Goal: Transaction & Acquisition: Purchase product/service

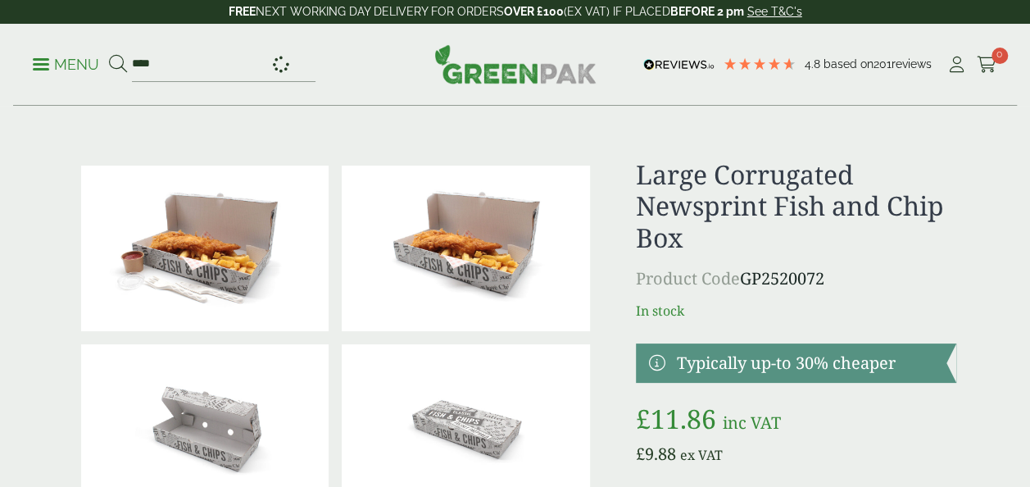
type input "***"
click at [109, 54] on button at bounding box center [118, 64] width 18 height 21
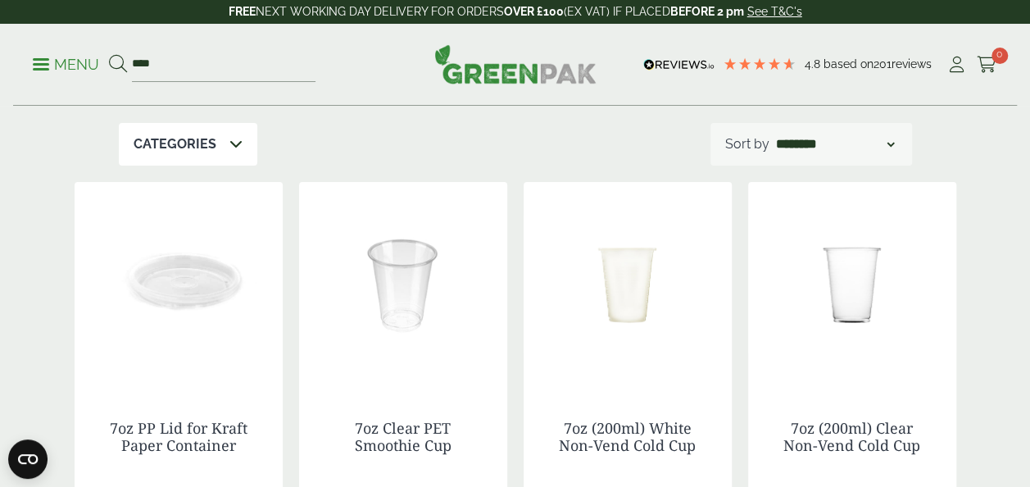
scroll to position [176, 0]
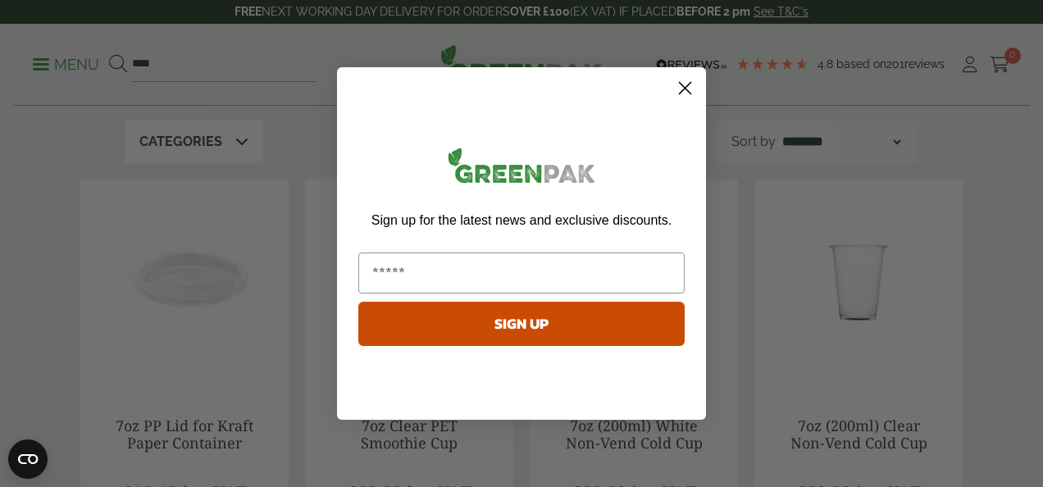
drag, startPoint x: 1036, startPoint y: 102, endPoint x: 1031, endPoint y: 138, distance: 36.4
click at [688, 90] on circle "Close dialog" at bounding box center [684, 88] width 27 height 27
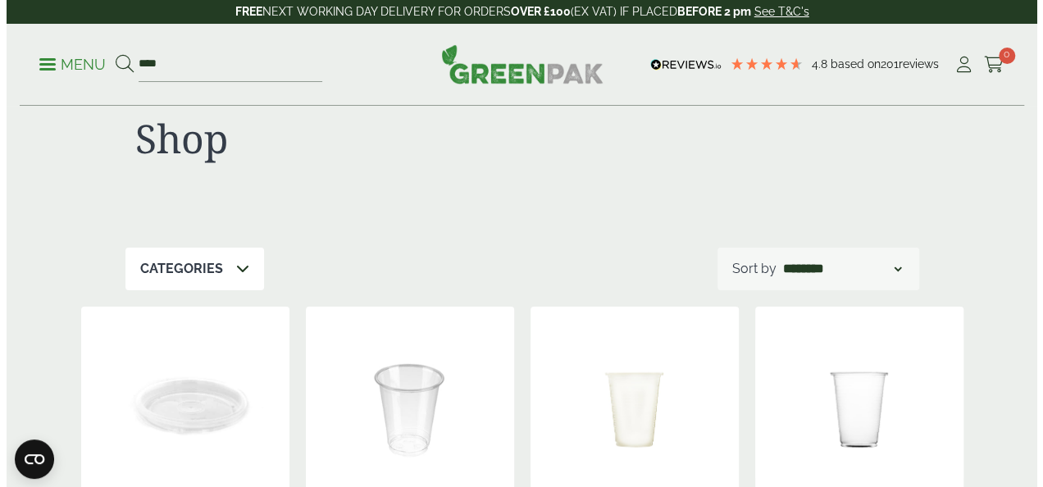
scroll to position [0, 0]
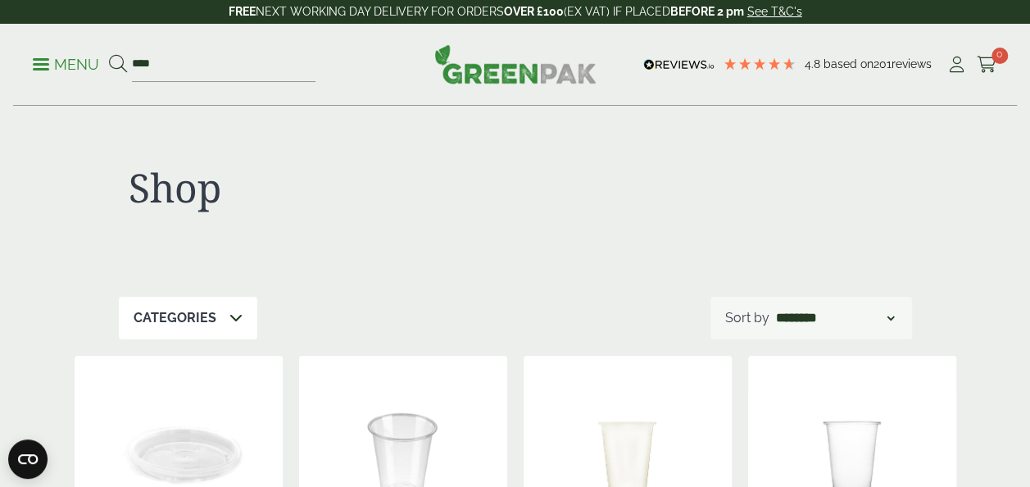
click at [44, 57] on p "Menu" at bounding box center [66, 65] width 66 height 20
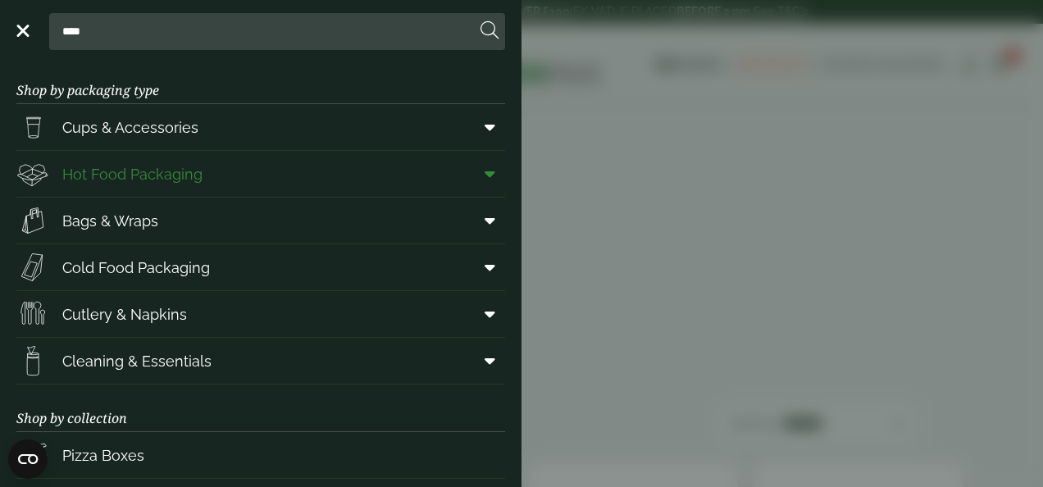
click at [484, 166] on icon at bounding box center [489, 174] width 11 height 16
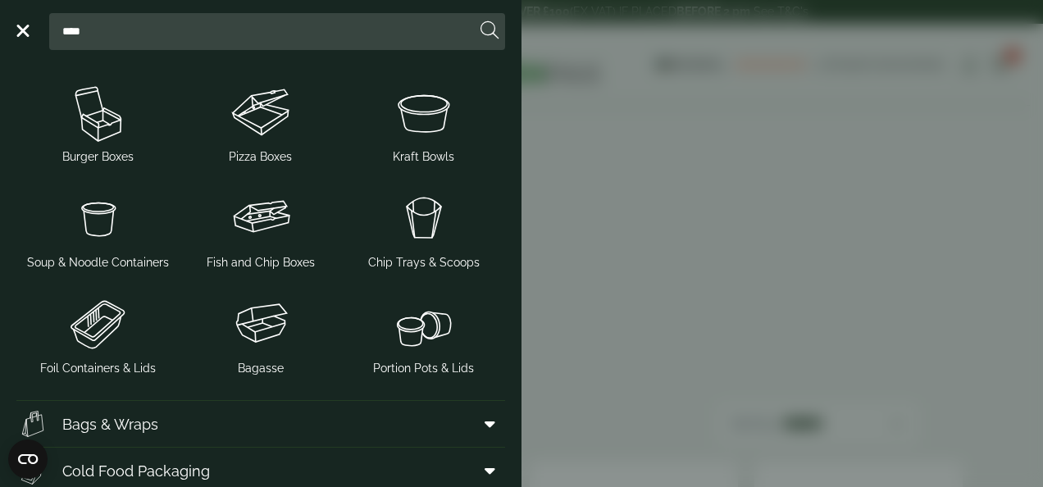
scroll to position [343, 0]
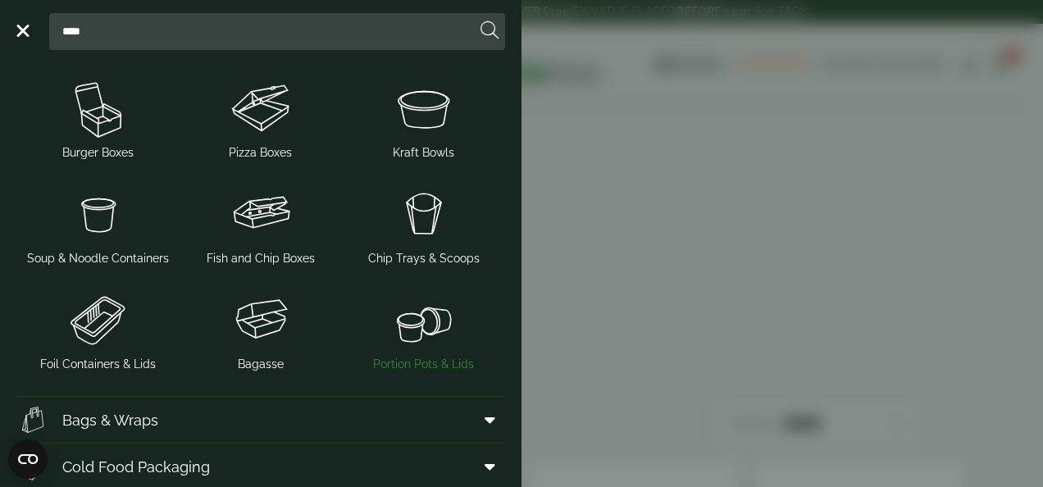
click at [420, 333] on img at bounding box center [423, 320] width 150 height 66
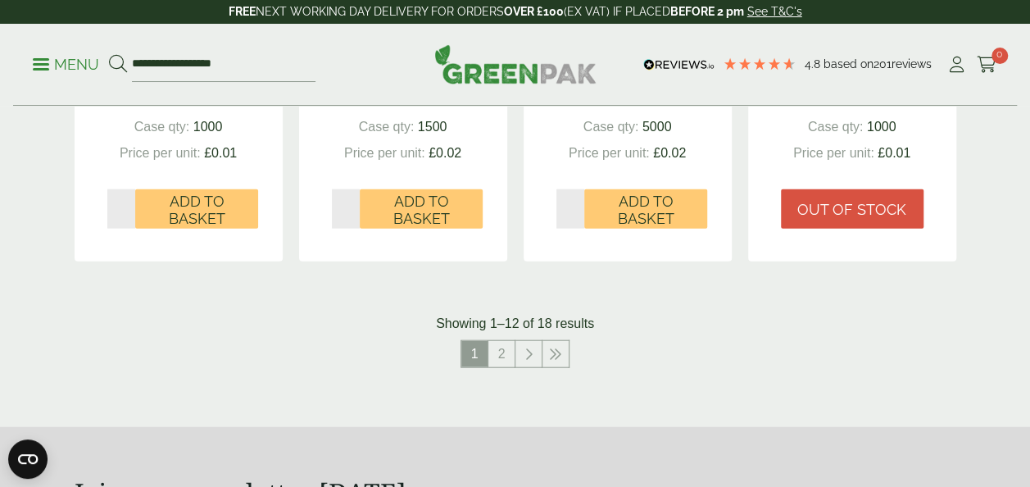
scroll to position [1779, 0]
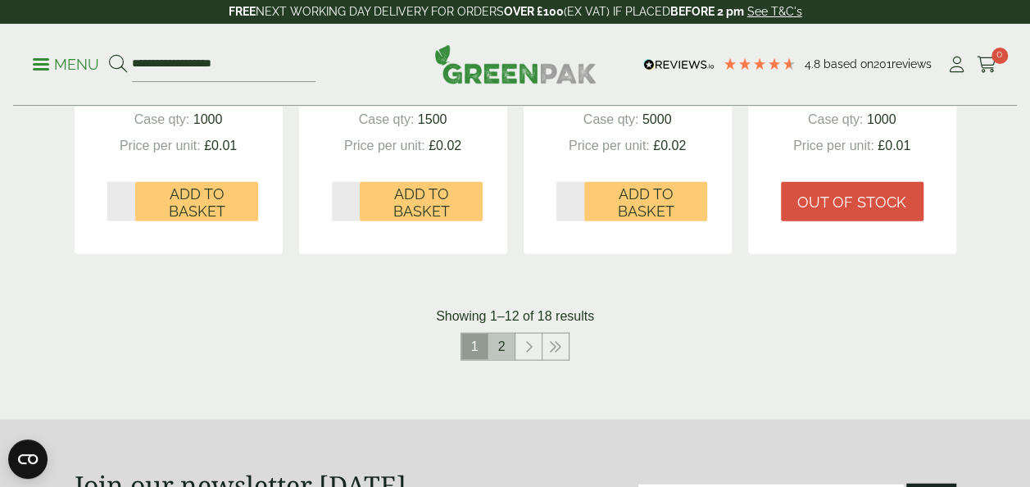
click at [502, 343] on link "2" at bounding box center [501, 347] width 26 height 26
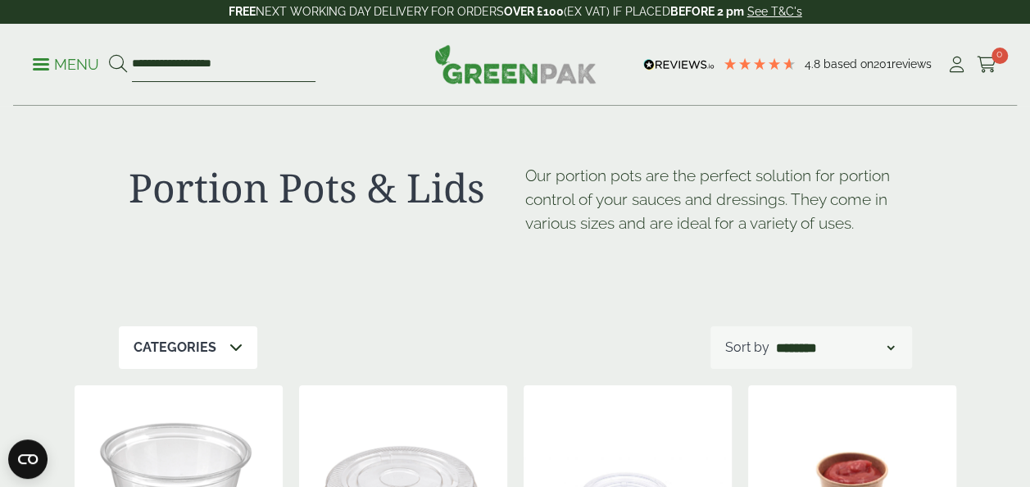
click at [204, 61] on input "**********" at bounding box center [224, 65] width 184 height 34
drag, startPoint x: 238, startPoint y: 66, endPoint x: 114, endPoint y: 68, distance: 123.8
click at [114, 68] on form "**********" at bounding box center [212, 65] width 207 height 34
type input "**********"
click at [109, 54] on button at bounding box center [118, 64] width 18 height 21
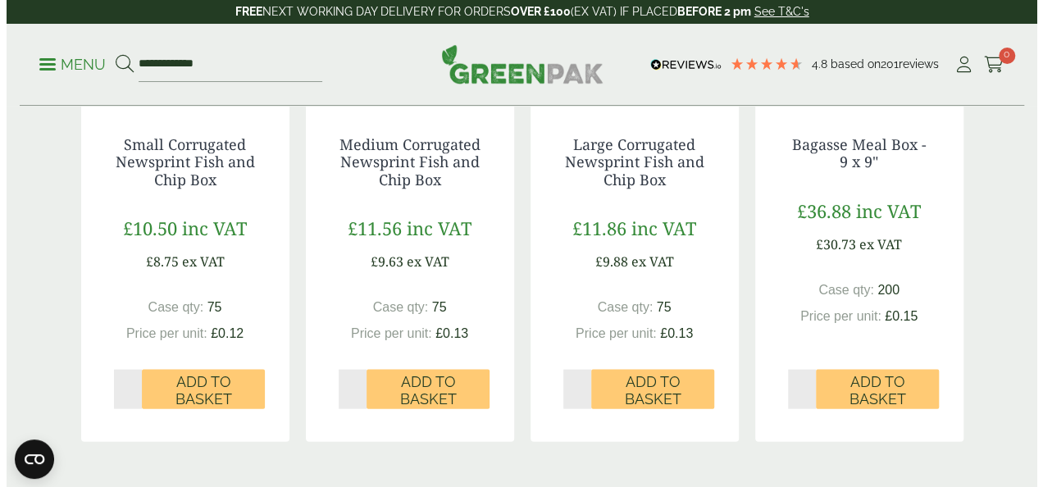
scroll to position [1605, 0]
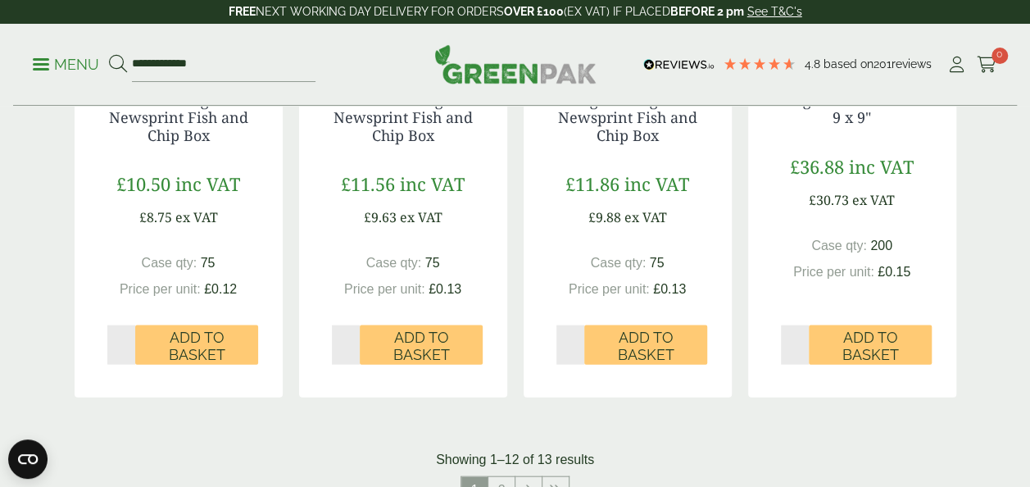
type input "*"
click at [579, 341] on input "*" at bounding box center [571, 344] width 29 height 39
click at [647, 342] on span "Add to Basket" at bounding box center [646, 346] width 100 height 35
